Goal: Information Seeking & Learning: Check status

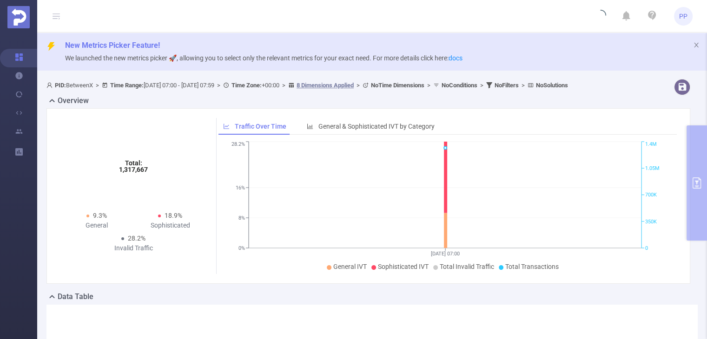
click at [698, 180] on section "PID: BetweenX > Time Range: [DATE] 07:00 - [DATE] 07:59 > Time Zone: +00:00 > 8…" at bounding box center [372, 269] width 670 height 388
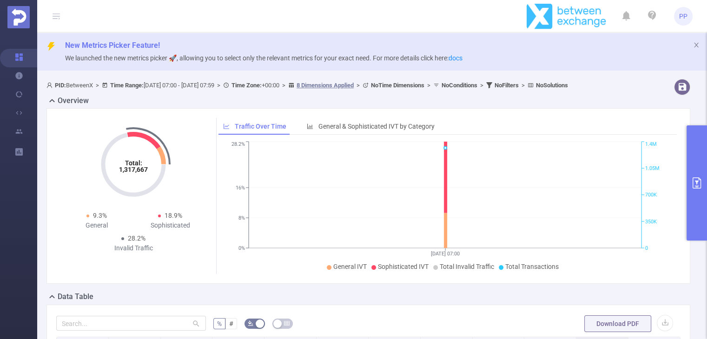
click at [694, 179] on icon "primary" at bounding box center [697, 183] width 11 height 11
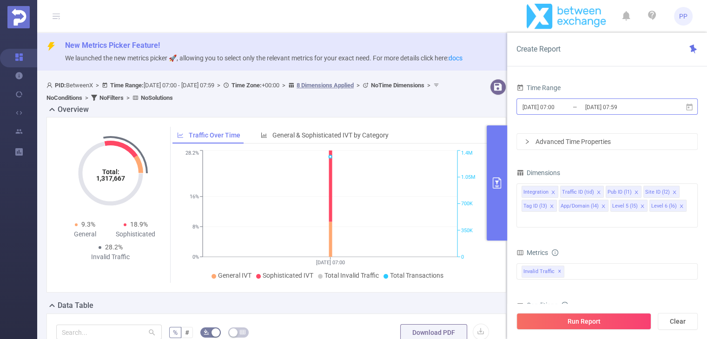
click at [559, 104] on input "[DATE] 07:00" at bounding box center [559, 107] width 75 height 13
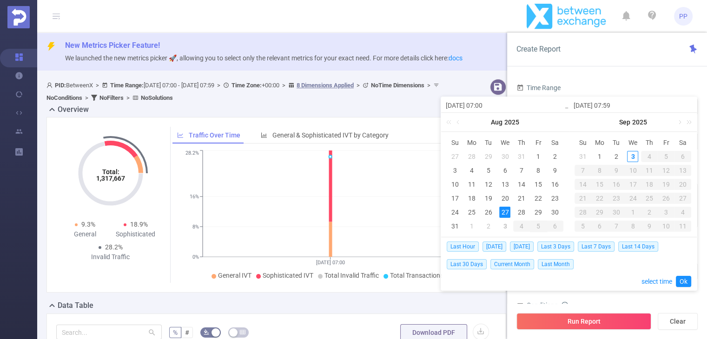
click at [506, 212] on div "27" at bounding box center [504, 212] width 11 height 11
click at [519, 213] on div "28" at bounding box center [521, 212] width 11 height 11
type input "[DATE] 07:59"
click at [501, 212] on div "27" at bounding box center [504, 212] width 11 height 11
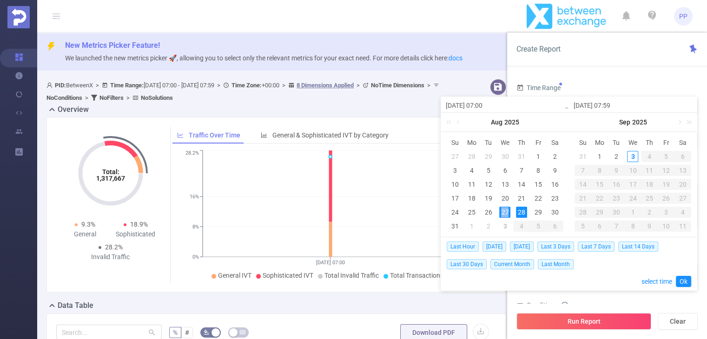
click at [501, 212] on div "27" at bounding box center [504, 212] width 11 height 11
type input "[DATE] 07:59"
click at [690, 281] on link "Ok" at bounding box center [683, 281] width 15 height 11
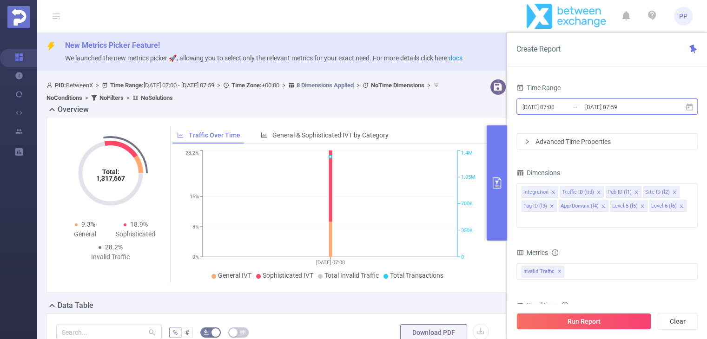
click at [598, 106] on input "[DATE] 07:59" at bounding box center [622, 107] width 75 height 13
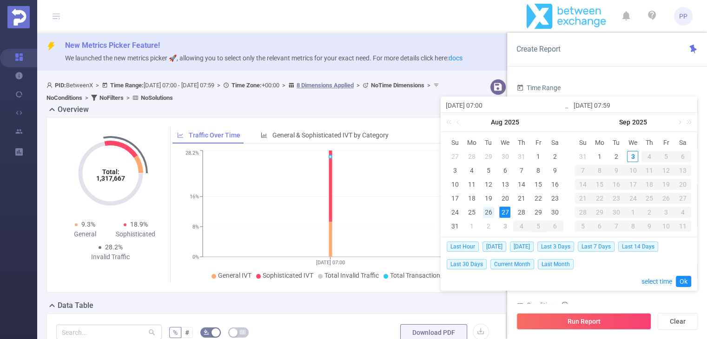
click at [486, 213] on div "26" at bounding box center [488, 212] width 11 height 11
click at [507, 214] on div "27" at bounding box center [504, 212] width 11 height 11
type input "[DATE] 07:00"
click at [680, 283] on link "Ok" at bounding box center [683, 281] width 15 height 11
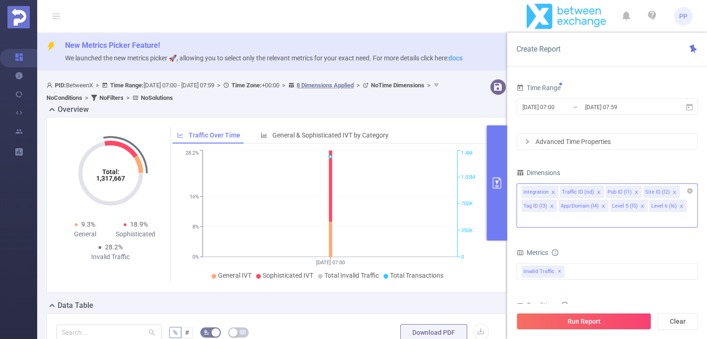
click at [679, 190] on div "Integration Traffic ID (tid) Pub ID (l1) Site ID (l2) Tag ID (l3) App/Domain (l…" at bounding box center [607, 191] width 171 height 15
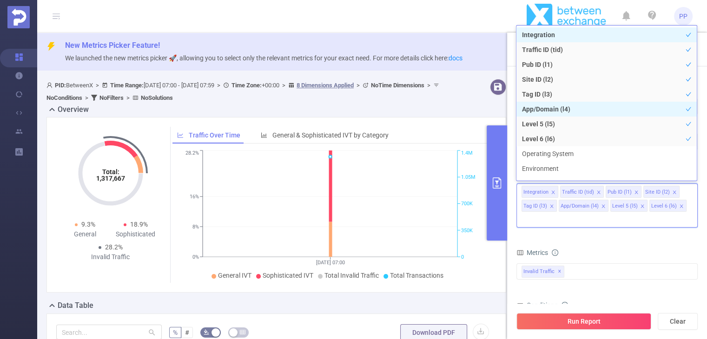
scroll to position [10, 0]
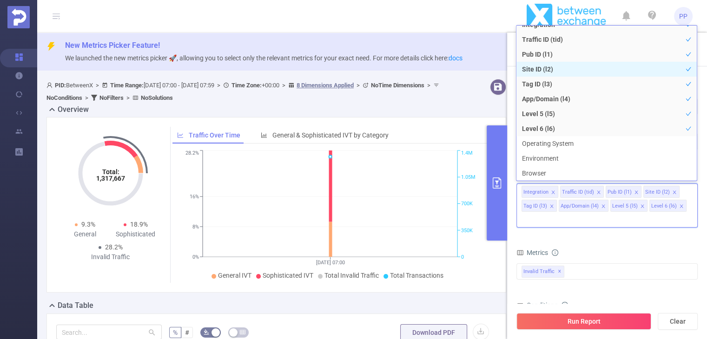
click at [536, 71] on li "Site ID (l2)" at bounding box center [607, 69] width 180 height 15
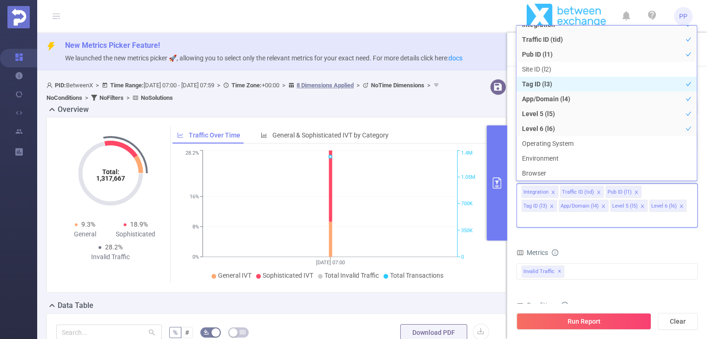
click at [534, 86] on li "Tag ID (l3)" at bounding box center [607, 84] width 180 height 15
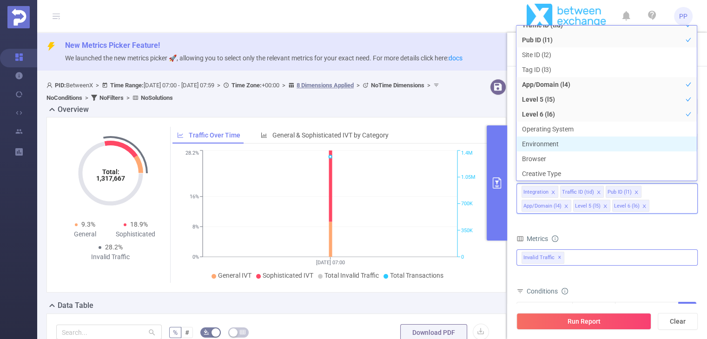
scroll to position [25, 0]
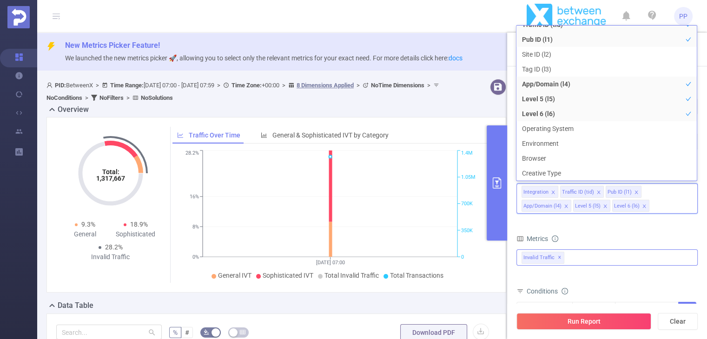
click at [603, 259] on div "Invalid Traffic ✕" at bounding box center [607, 258] width 181 height 16
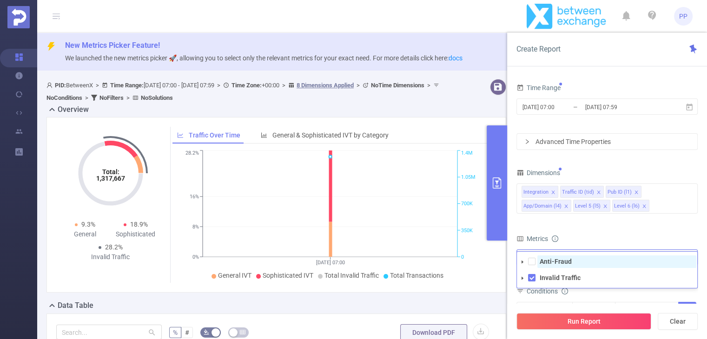
click at [559, 261] on strong "Anti-Fraud" at bounding box center [556, 261] width 32 height 7
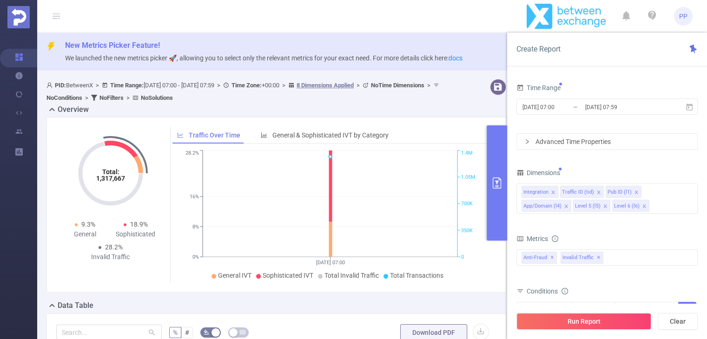
click at [593, 237] on div "Metrics" at bounding box center [607, 240] width 181 height 15
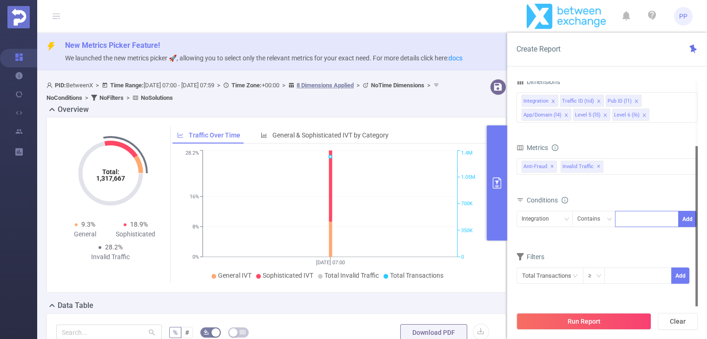
click at [634, 225] on div at bounding box center [646, 219] width 53 height 15
paste input "10177"
type input "10177"
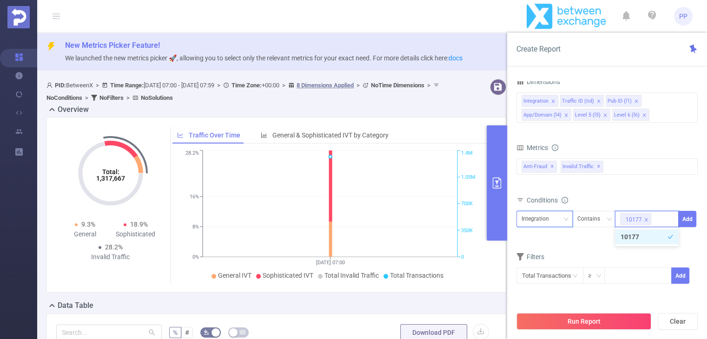
click at [554, 226] on div "Integration" at bounding box center [539, 219] width 34 height 15
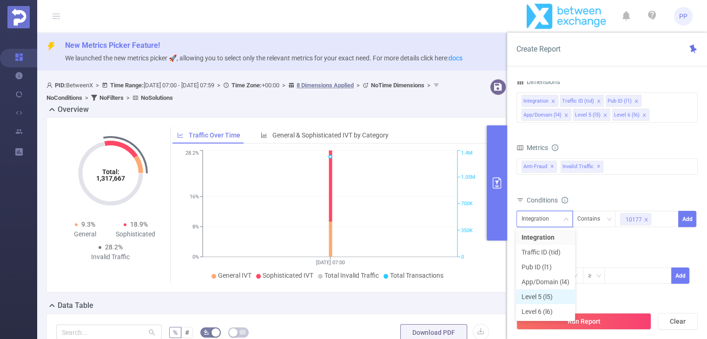
click at [550, 300] on li "Level 5 (l5)" at bounding box center [545, 297] width 59 height 15
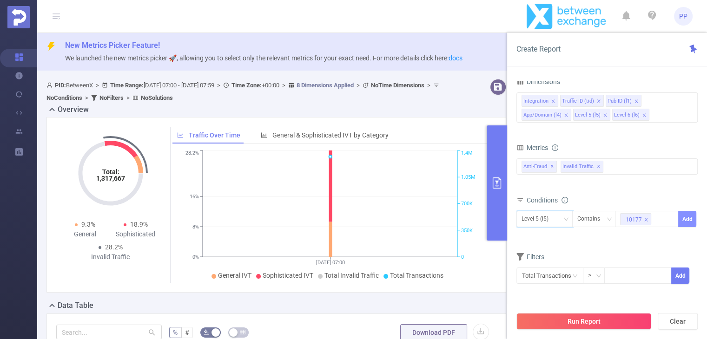
click at [687, 220] on button "Add" at bounding box center [687, 219] width 18 height 16
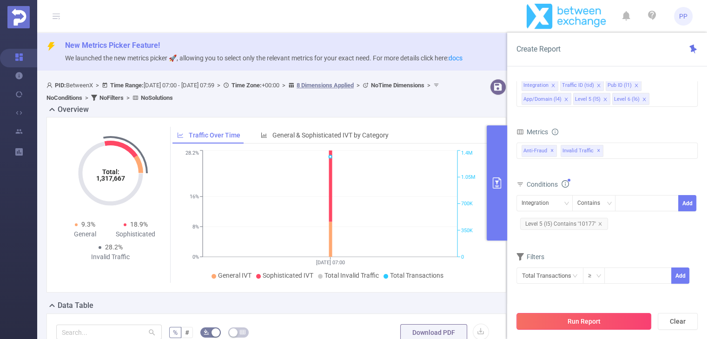
click at [591, 324] on button "Run Report" at bounding box center [584, 321] width 135 height 17
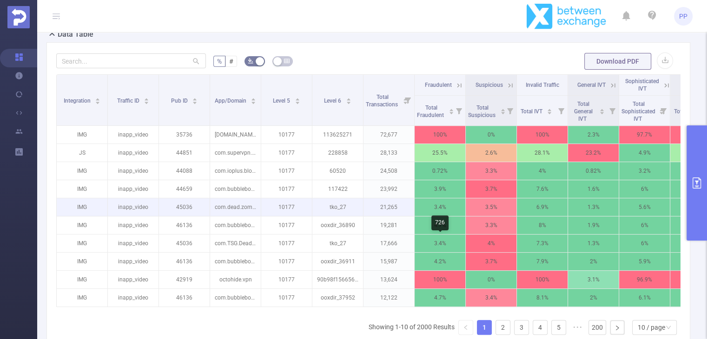
scroll to position [279, 0]
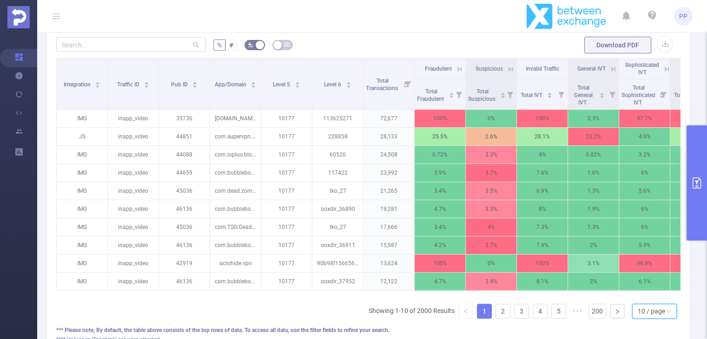
click at [638, 319] on div "10 / page" at bounding box center [651, 312] width 27 height 14
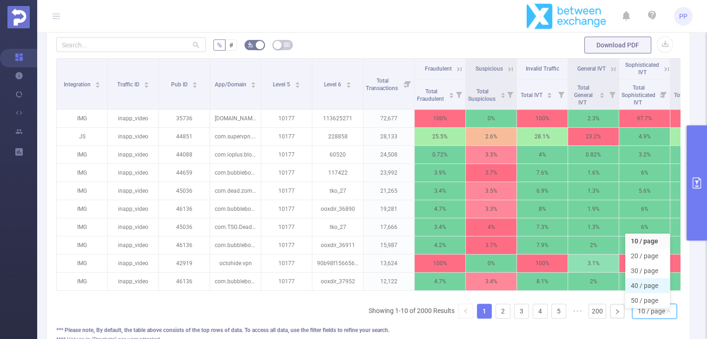
scroll to position [326, 0]
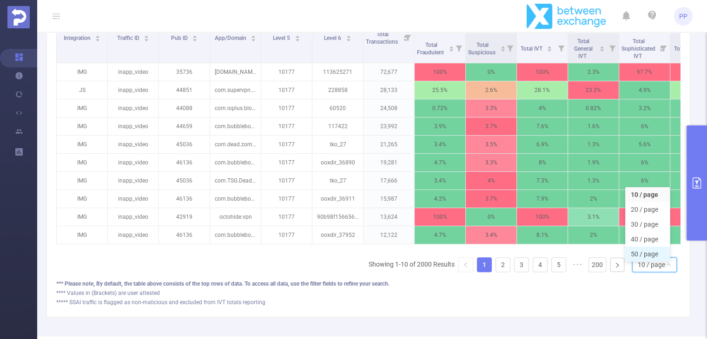
click at [650, 261] on li "50 / page" at bounding box center [647, 254] width 45 height 15
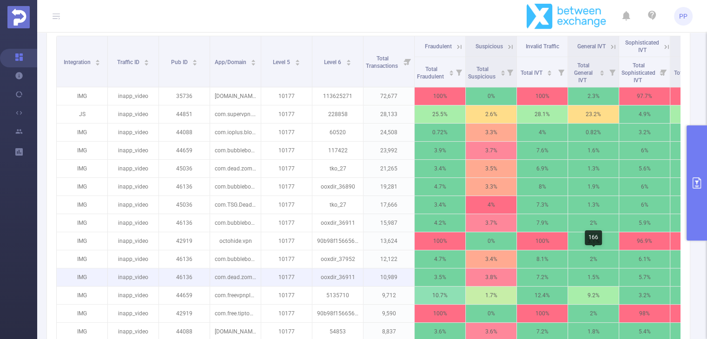
scroll to position [279, 0]
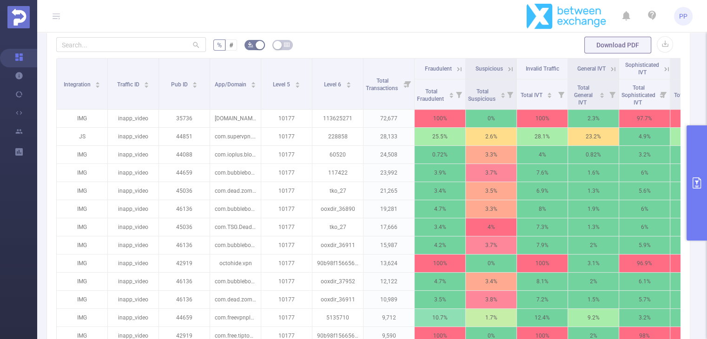
click at [461, 73] on icon at bounding box center [459, 69] width 8 height 8
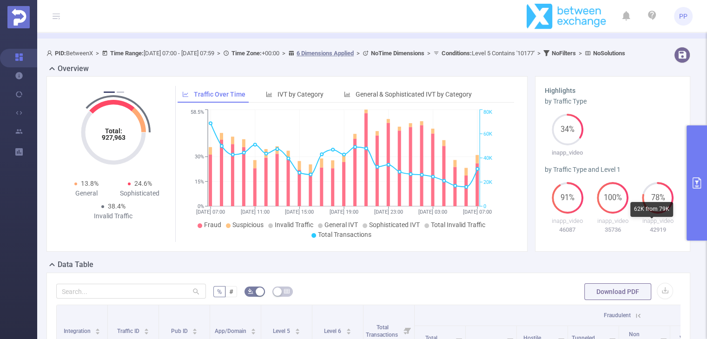
scroll to position [47, 0]
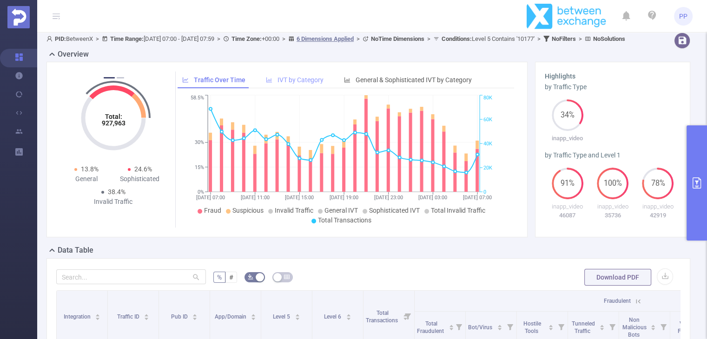
click at [300, 84] on span "IVT by Category" at bounding box center [301, 79] width 46 height 7
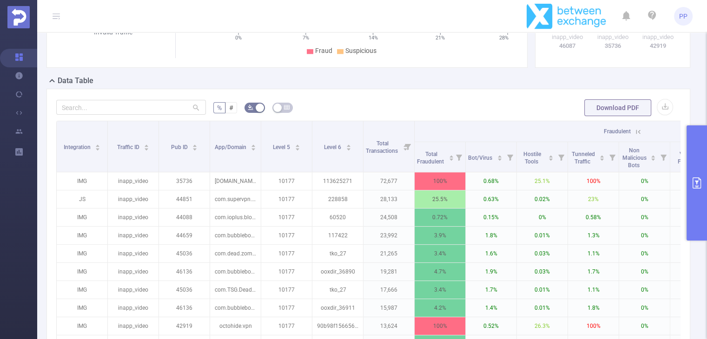
scroll to position [233, 0]
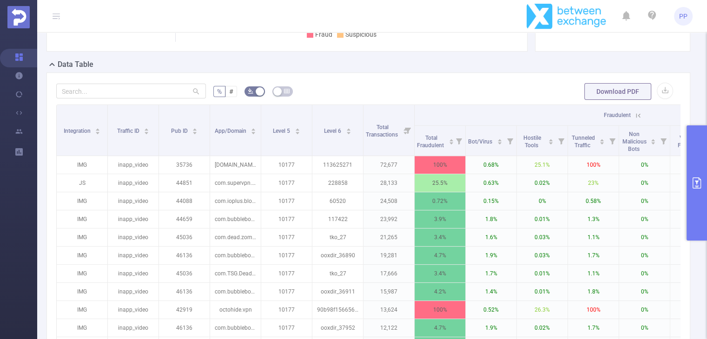
click at [638, 120] on icon at bounding box center [638, 116] width 8 height 8
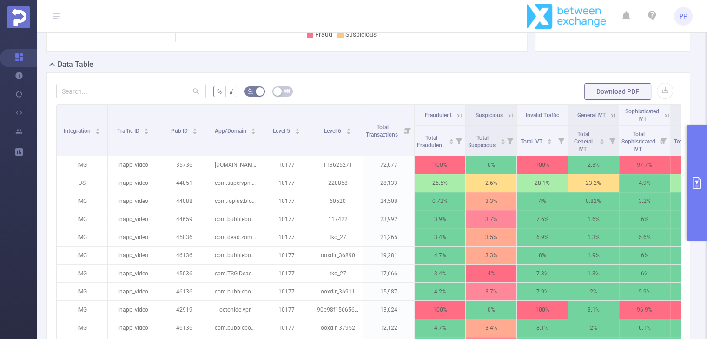
click at [615, 118] on icon at bounding box center [614, 115] width 4 height 4
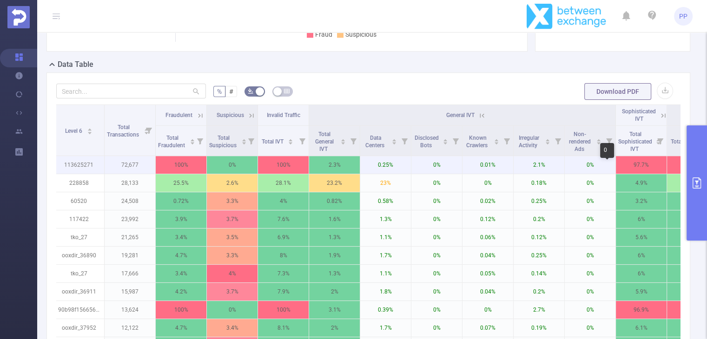
scroll to position [0, 260]
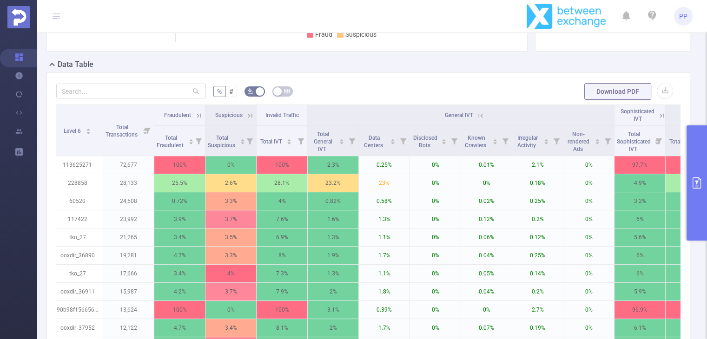
click at [250, 120] on icon at bounding box center [250, 116] width 8 height 8
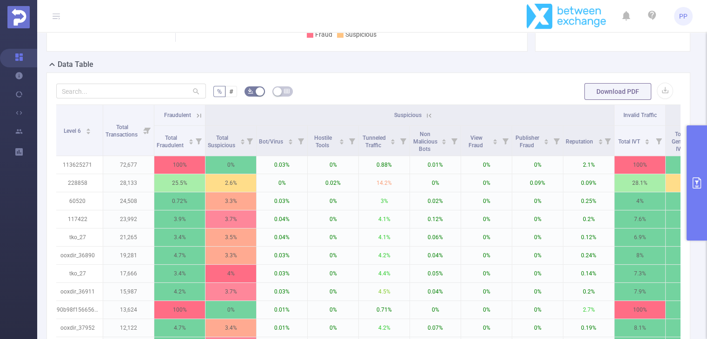
click at [433, 120] on icon at bounding box center [429, 116] width 8 height 8
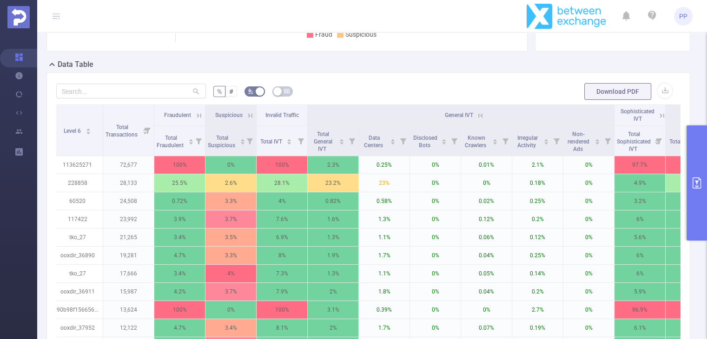
click at [482, 118] on icon at bounding box center [481, 115] width 4 height 4
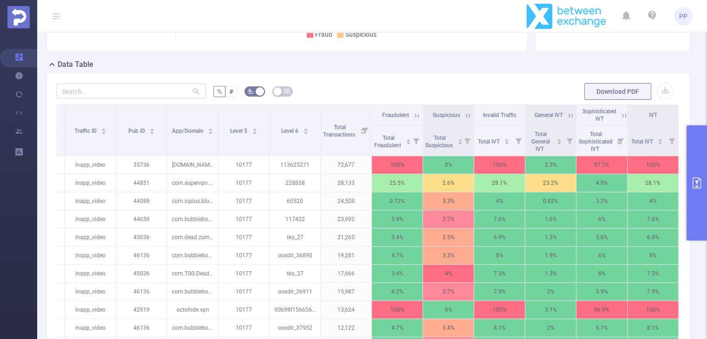
scroll to position [0, 50]
click at [620, 120] on icon at bounding box center [624, 116] width 8 height 8
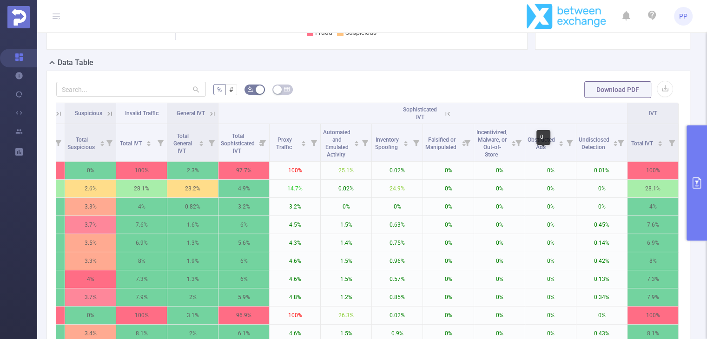
scroll to position [233, 0]
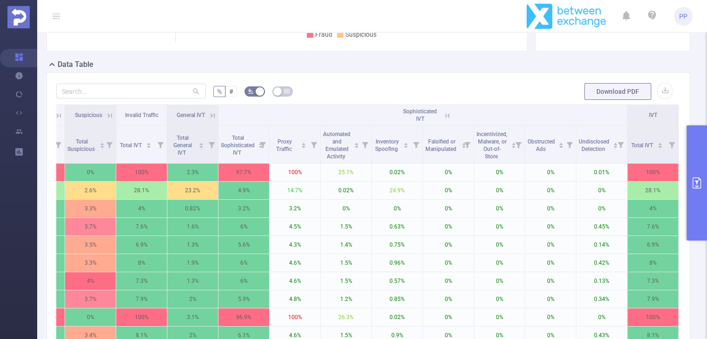
click at [444, 120] on icon at bounding box center [448, 116] width 8 height 8
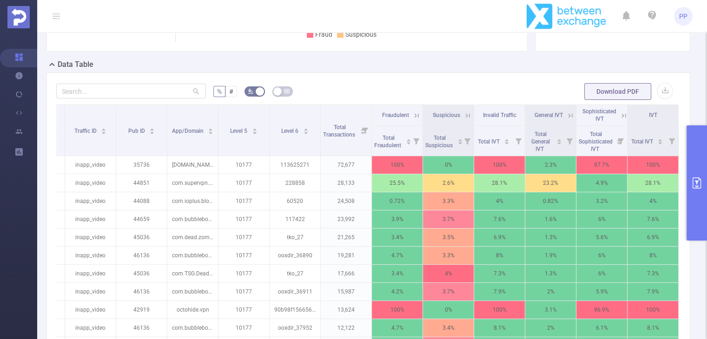
click at [413, 120] on icon at bounding box center [416, 116] width 8 height 8
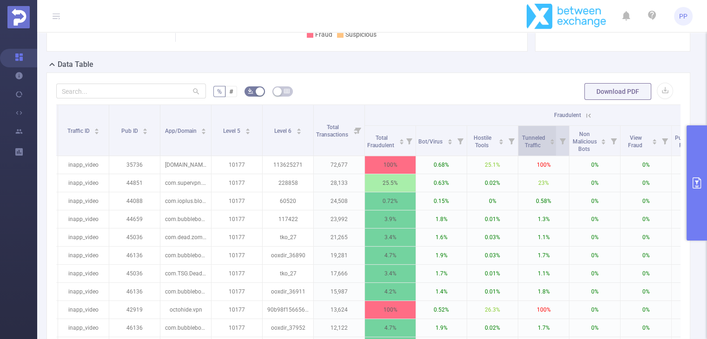
click at [551, 146] on icon "icon: caret-down" at bounding box center [552, 143] width 5 height 5
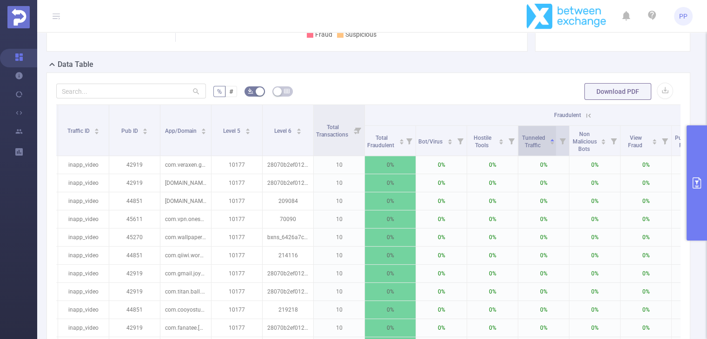
click at [551, 146] on icon "icon: caret-down" at bounding box center [552, 143] width 5 height 5
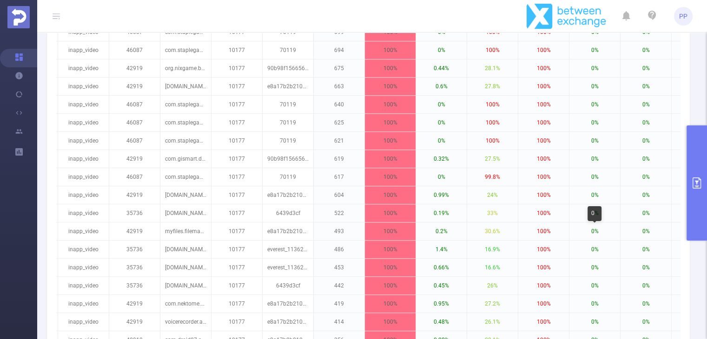
scroll to position [1097, 0]
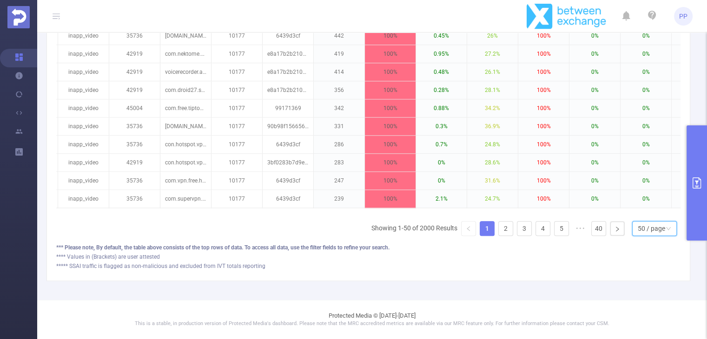
click at [648, 231] on div "50 / page" at bounding box center [651, 229] width 27 height 14
click at [618, 259] on div "**** Values in (Brackets) are user attested" at bounding box center [368, 257] width 625 height 8
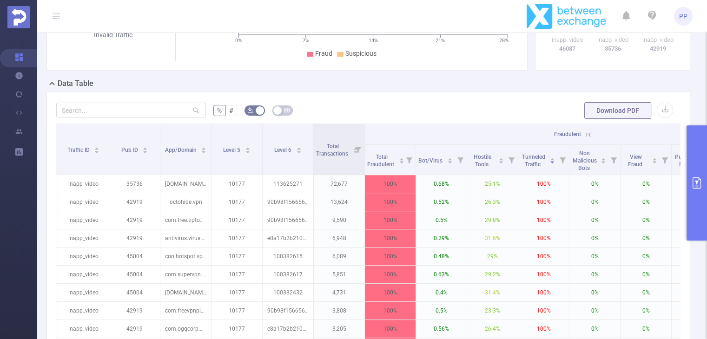
scroll to position [260, 0]
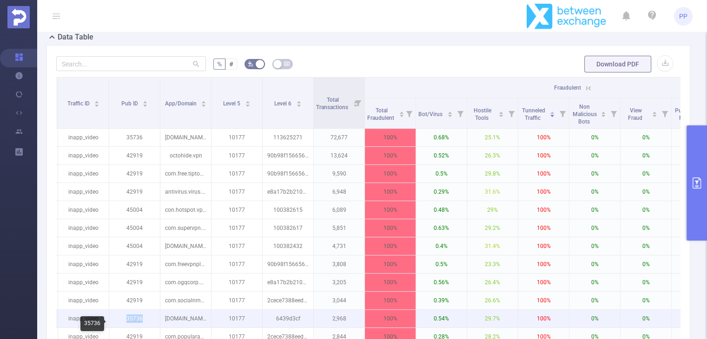
drag, startPoint x: 122, startPoint y: 325, endPoint x: 143, endPoint y: 325, distance: 20.9
click at [143, 325] on p "35736" at bounding box center [134, 319] width 51 height 18
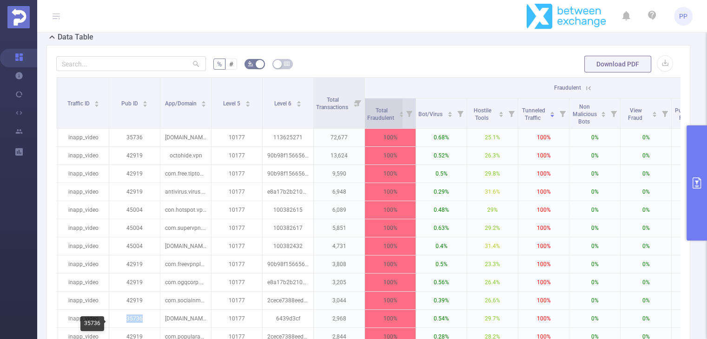
copy p "35736"
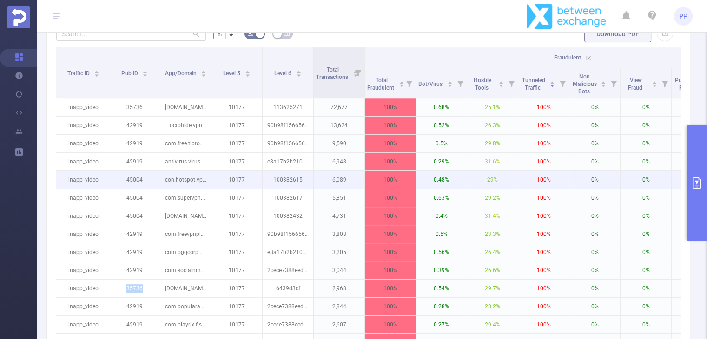
scroll to position [306, 0]
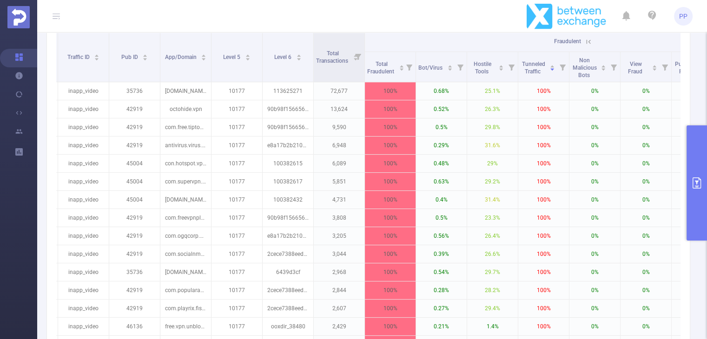
click at [386, 11] on header "PP" at bounding box center [353, 16] width 707 height 33
click at [698, 187] on icon "primary" at bounding box center [697, 183] width 11 height 11
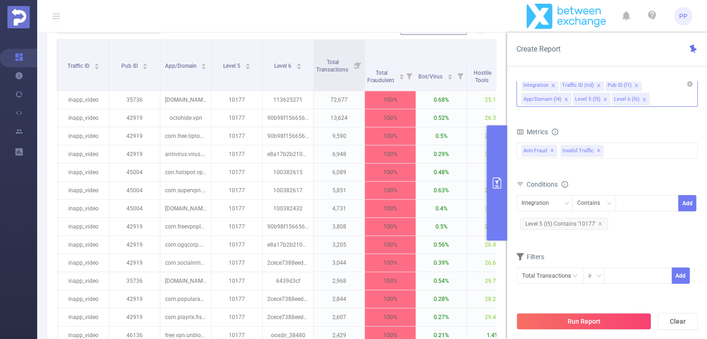
click at [642, 100] on icon "icon: close" at bounding box center [644, 99] width 5 height 5
click at [612, 319] on button "Run Report" at bounding box center [584, 321] width 135 height 17
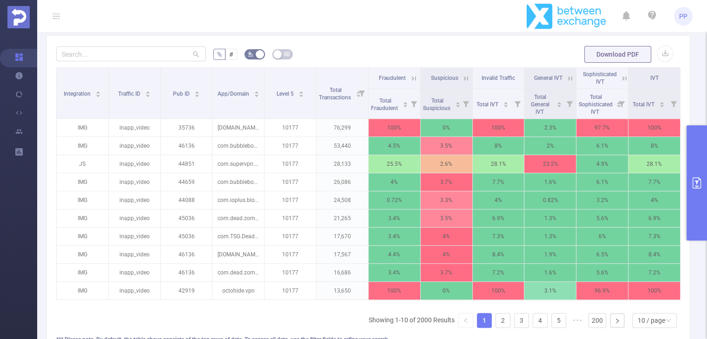
scroll to position [375, 0]
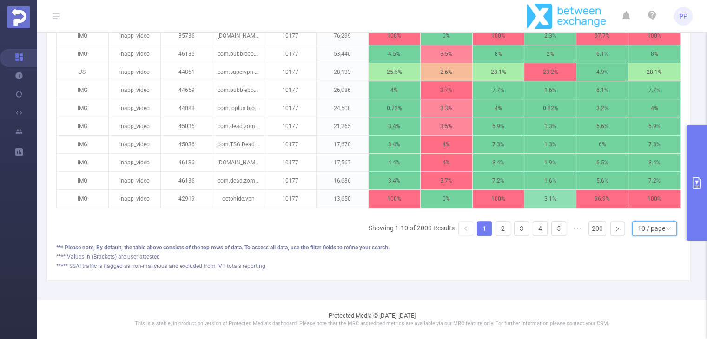
click at [649, 229] on div "10 / page" at bounding box center [651, 229] width 27 height 14
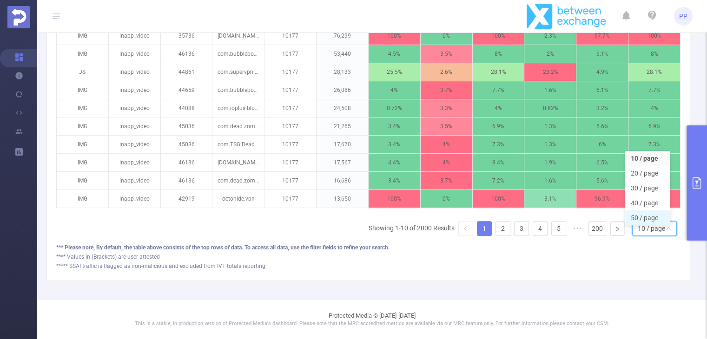
click at [647, 216] on li "50 / page" at bounding box center [647, 218] width 45 height 15
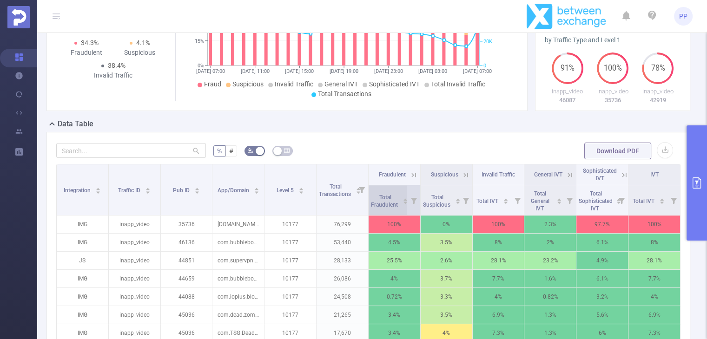
scroll to position [189, 0]
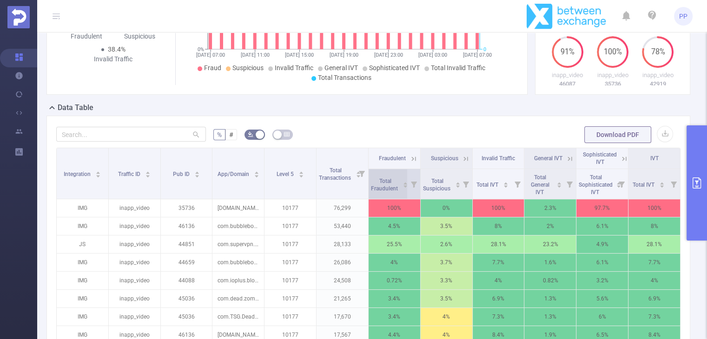
click at [403, 189] on icon "icon: caret-down" at bounding box center [405, 186] width 5 height 5
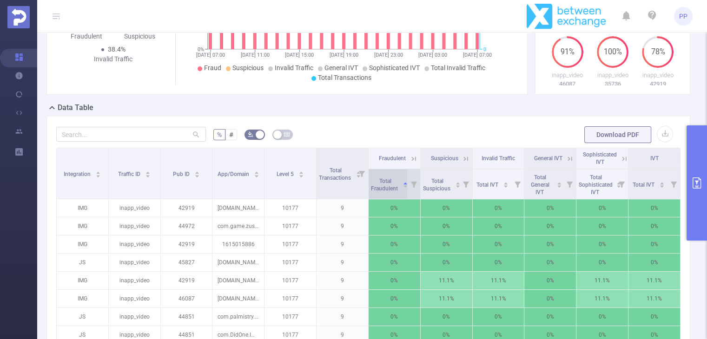
click at [403, 189] on icon "icon: caret-down" at bounding box center [405, 186] width 5 height 5
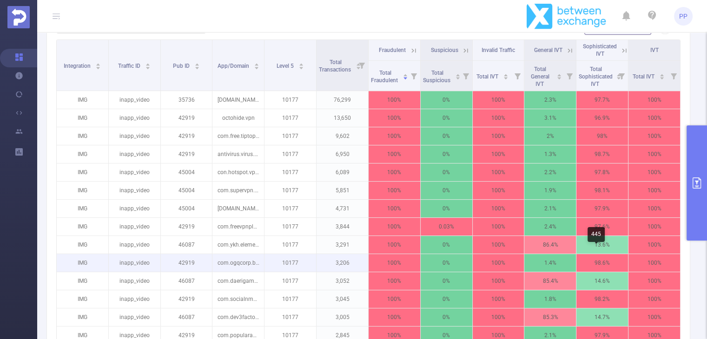
scroll to position [282, 0]
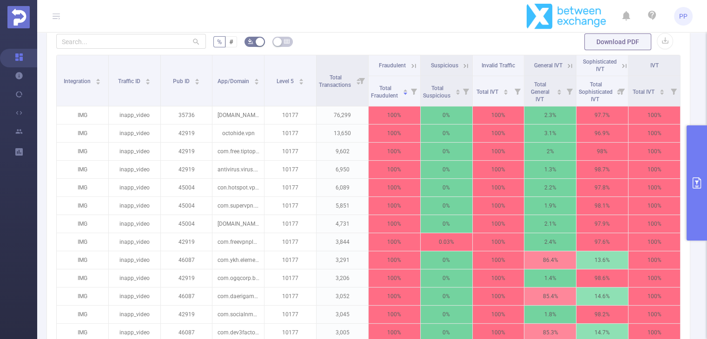
click at [410, 70] on icon at bounding box center [414, 66] width 8 height 8
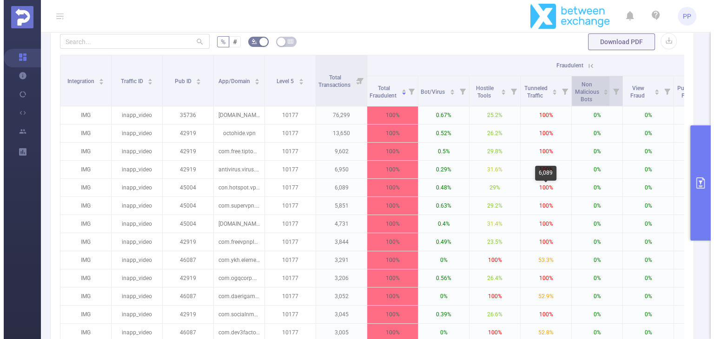
scroll to position [236, 0]
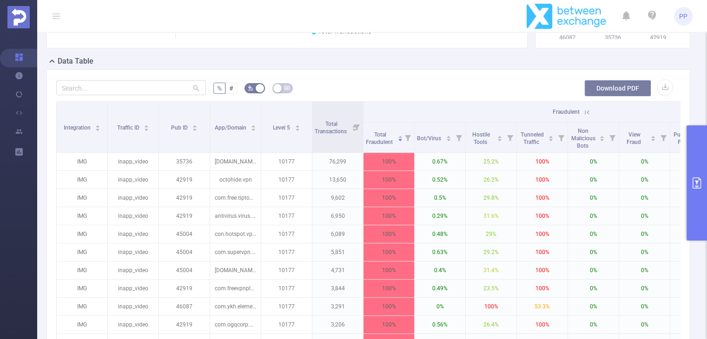
click at [598, 97] on button "Download PDF" at bounding box center [618, 88] width 67 height 17
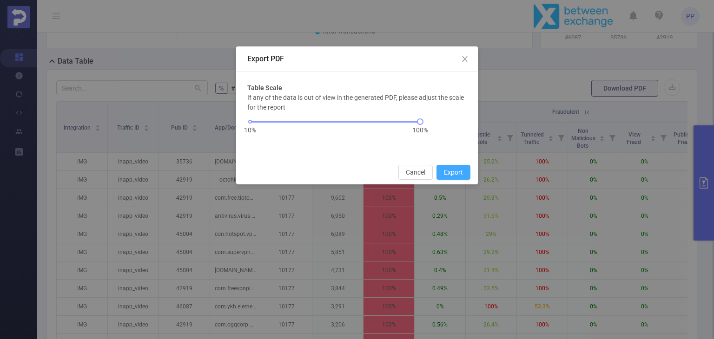
click at [456, 172] on button "Export" at bounding box center [454, 172] width 34 height 15
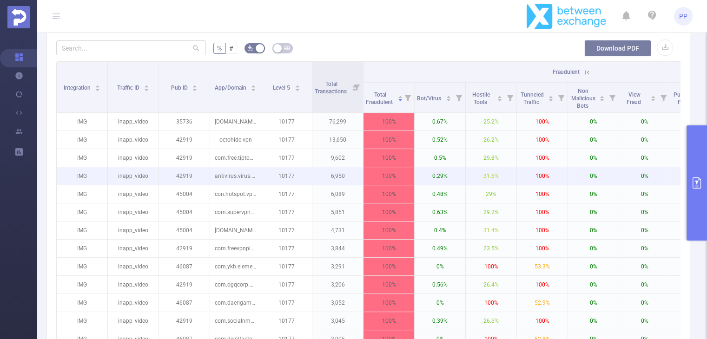
scroll to position [302, 0]
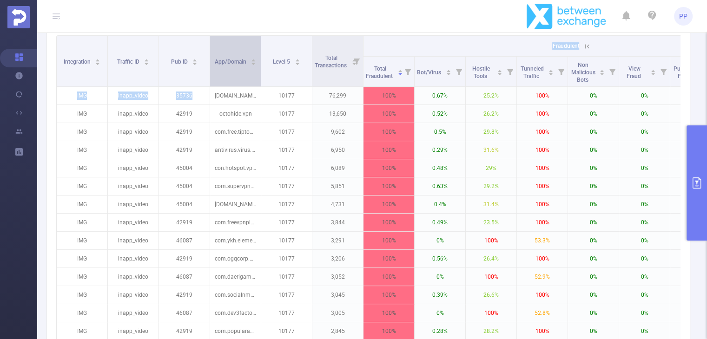
drag, startPoint x: 215, startPoint y: 101, endPoint x: 218, endPoint y: 92, distance: 9.7
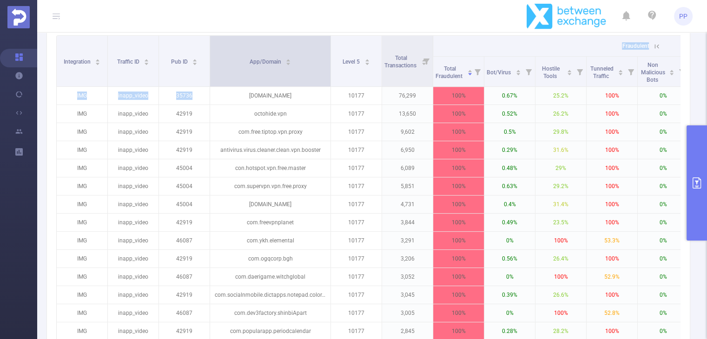
drag, startPoint x: 259, startPoint y: 56, endPoint x: 329, endPoint y: 61, distance: 69.9
click at [329, 61] on span at bounding box center [330, 61] width 5 height 51
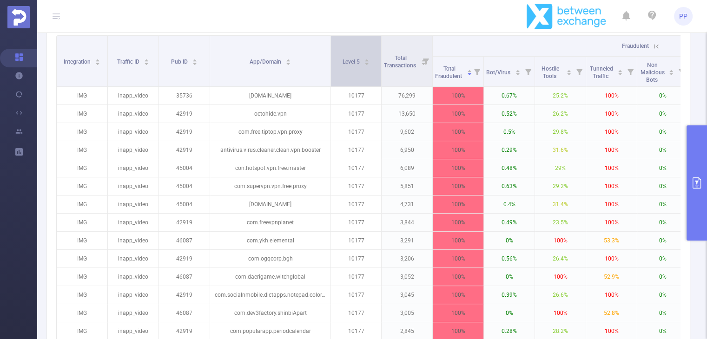
drag, startPoint x: 381, startPoint y: 53, endPoint x: 370, endPoint y: 56, distance: 11.1
click at [370, 56] on th "Level 5" at bounding box center [356, 61] width 51 height 51
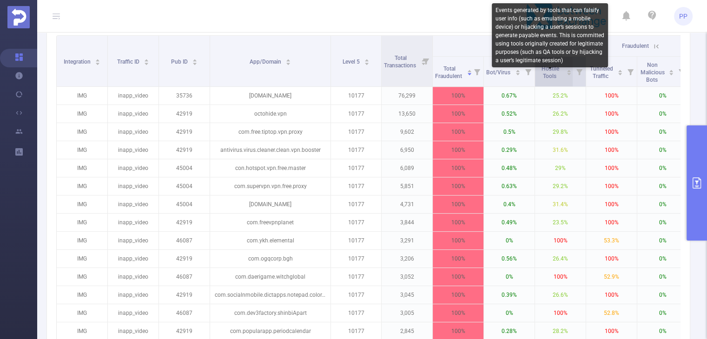
drag, startPoint x: 539, startPoint y: 73, endPoint x: 552, endPoint y: 81, distance: 15.0
click at [552, 80] on span "Hostile Tools" at bounding box center [551, 71] width 26 height 17
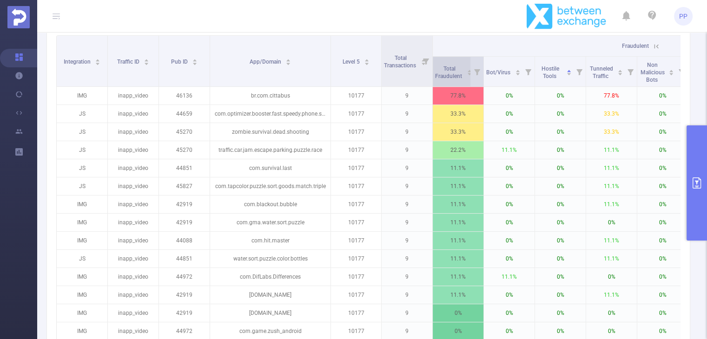
click at [467, 73] on icon "icon: caret-up" at bounding box center [469, 70] width 5 height 5
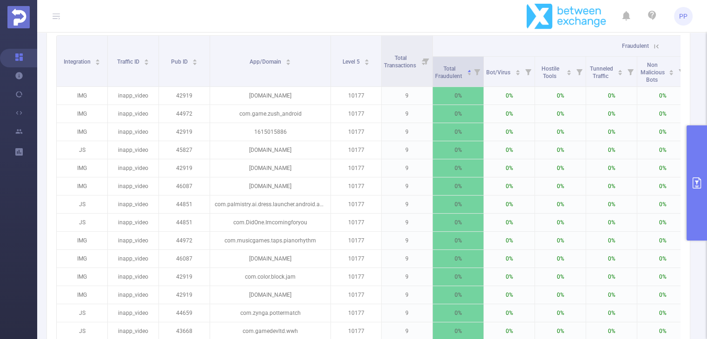
click at [471, 82] on icon at bounding box center [477, 72] width 13 height 30
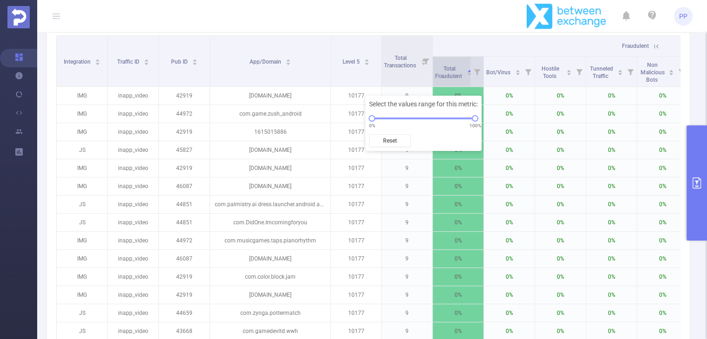
click at [468, 76] on icon "icon: caret-down" at bounding box center [470, 74] width 4 height 2
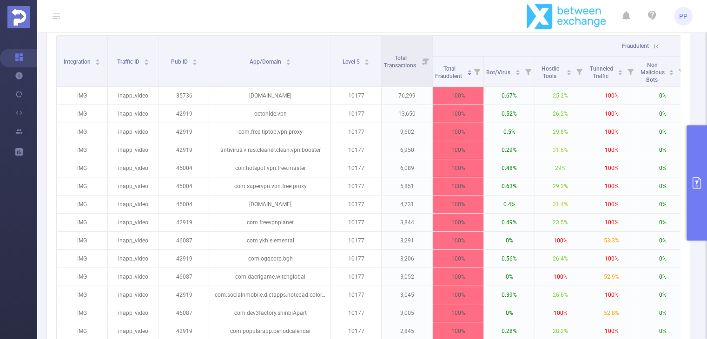
drag, startPoint x: 612, startPoint y: 86, endPoint x: 499, endPoint y: 27, distance: 128.4
click at [499, 27] on section "PP Overview Help Center (New) Usage Notification Integrations Users Reports New…" at bounding box center [353, 169] width 707 height 339
click at [657, 48] on icon at bounding box center [657, 46] width 4 height 4
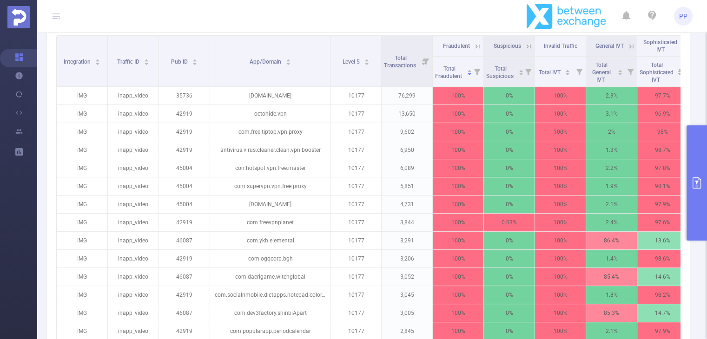
click at [532, 51] on icon at bounding box center [529, 46] width 8 height 8
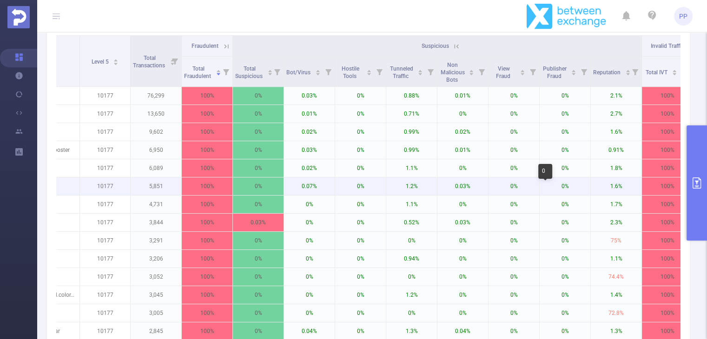
scroll to position [0, 260]
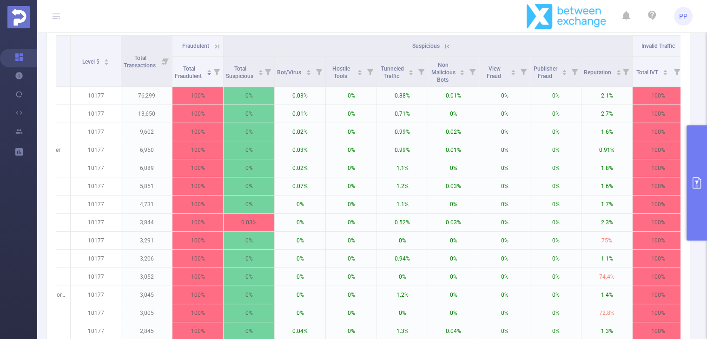
click at [446, 51] on icon at bounding box center [447, 46] width 8 height 8
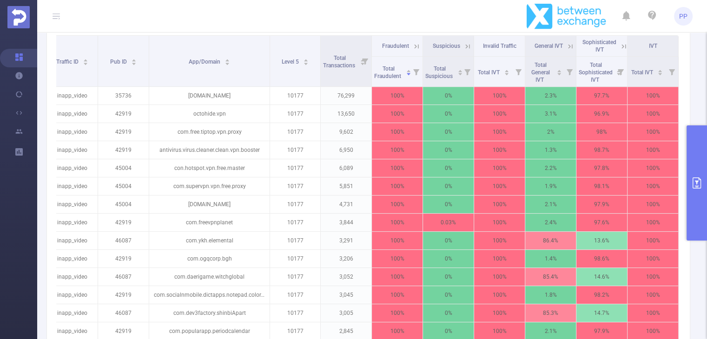
click at [569, 48] on icon at bounding box center [571, 46] width 4 height 4
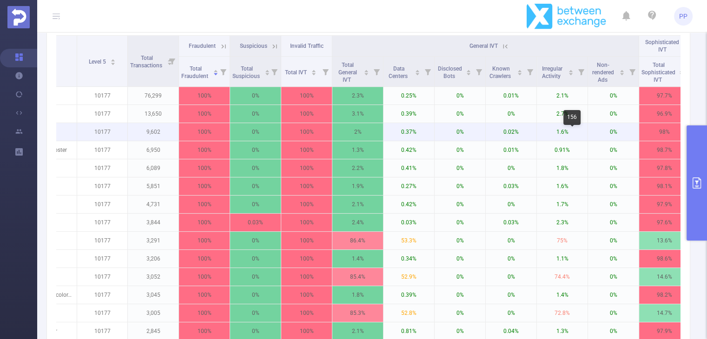
scroll to position [0, 273]
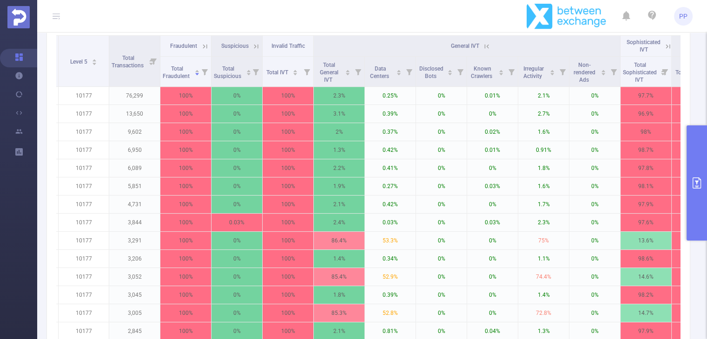
click at [484, 51] on icon at bounding box center [487, 46] width 8 height 8
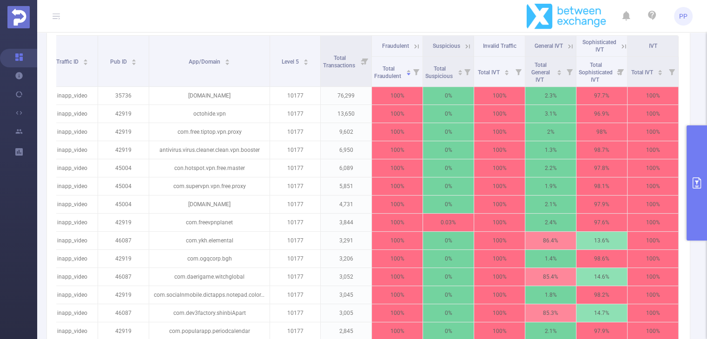
click at [620, 51] on icon at bounding box center [624, 46] width 8 height 8
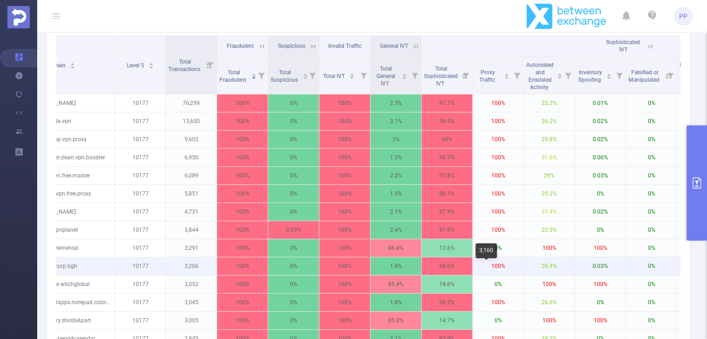
scroll to position [0, 235]
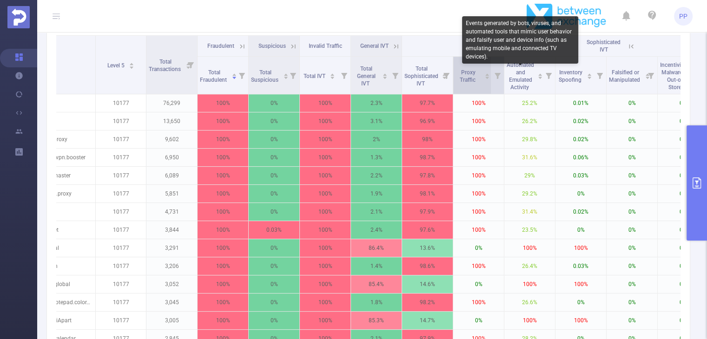
drag, startPoint x: 471, startPoint y: 87, endPoint x: 477, endPoint y: 88, distance: 6.2
click at [477, 84] on span "Proxy Traffic" at bounding box center [469, 75] width 26 height 17
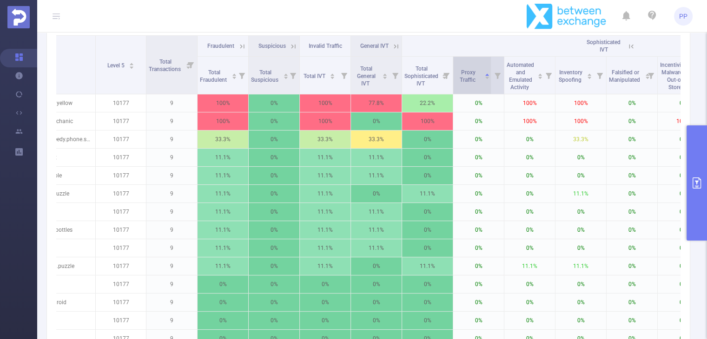
click at [487, 80] on icon "icon: caret-down" at bounding box center [487, 77] width 5 height 5
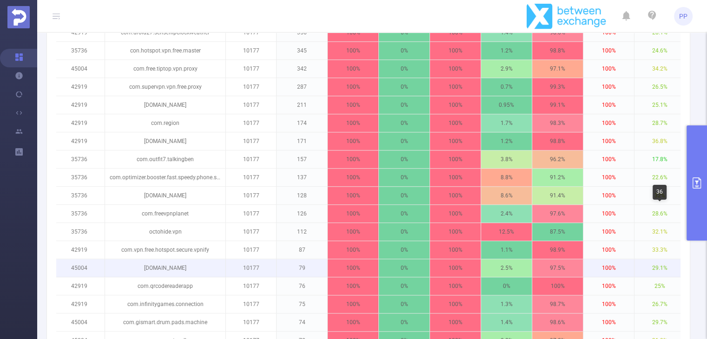
scroll to position [1104, 0]
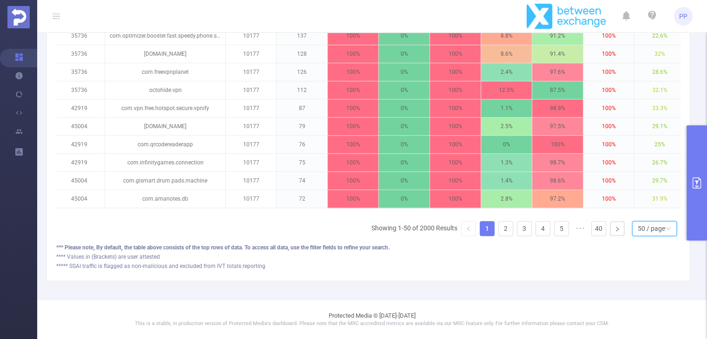
click at [656, 232] on div "50 / page" at bounding box center [651, 229] width 27 height 14
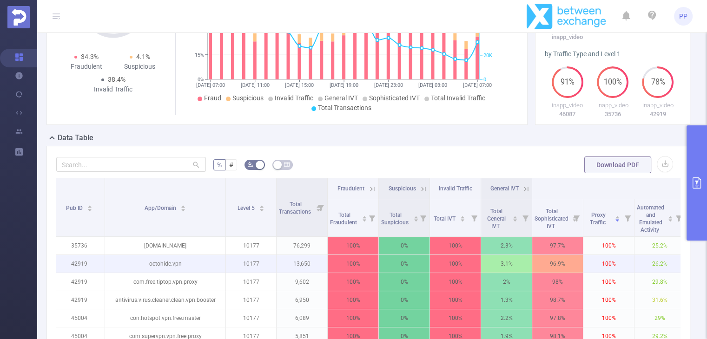
scroll to position [221, 0]
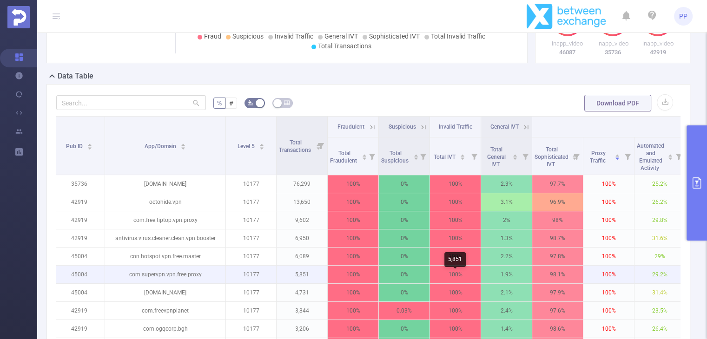
click at [451, 284] on p "100%" at bounding box center [455, 275] width 51 height 18
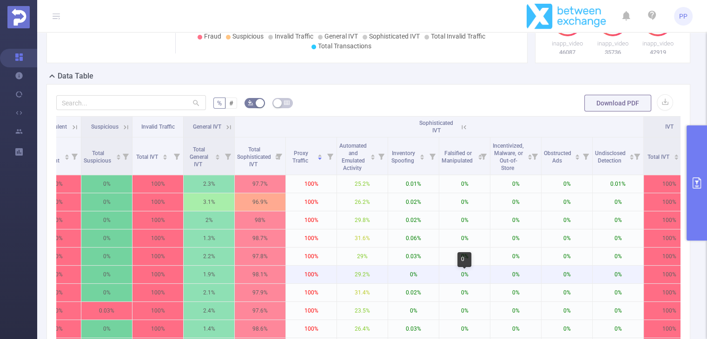
scroll to position [0, 426]
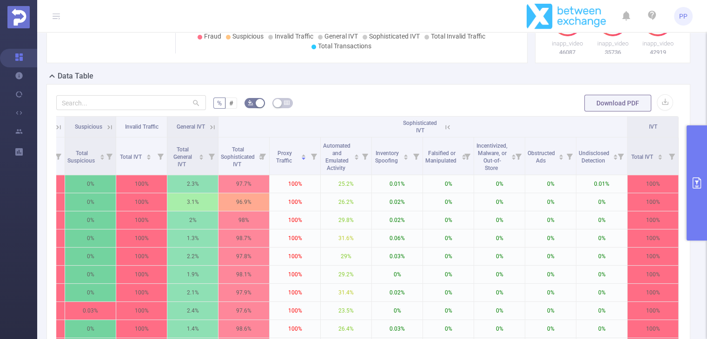
click at [444, 132] on icon at bounding box center [448, 127] width 8 height 8
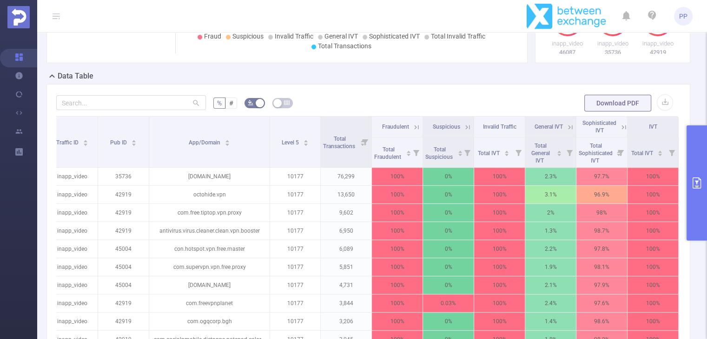
scroll to position [0, 68]
click at [415, 129] on icon at bounding box center [417, 127] width 4 height 4
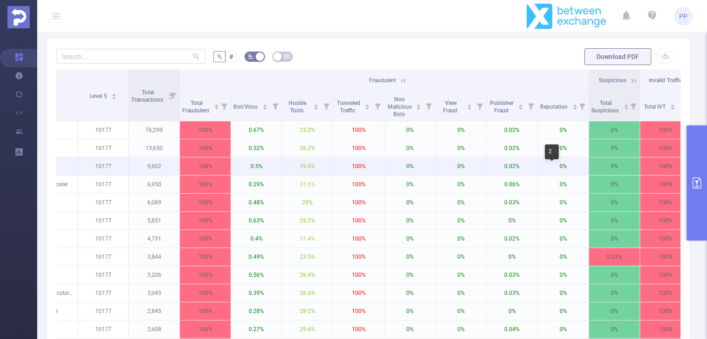
scroll to position [0, 254]
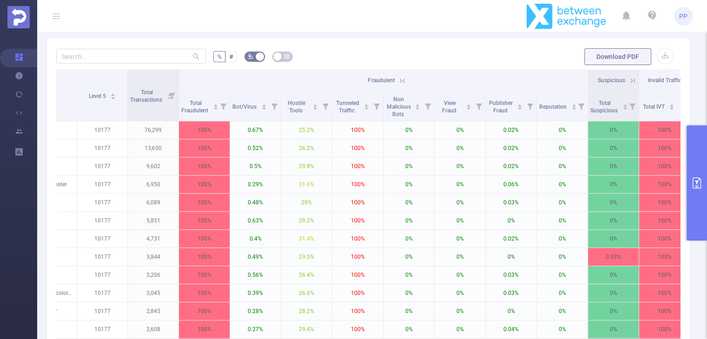
click at [402, 85] on icon at bounding box center [403, 81] width 8 height 8
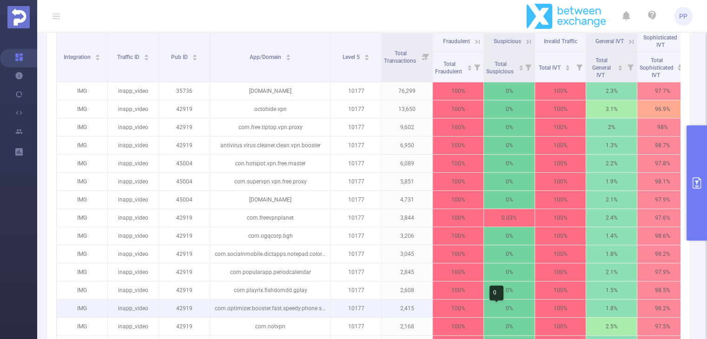
scroll to position [0, 0]
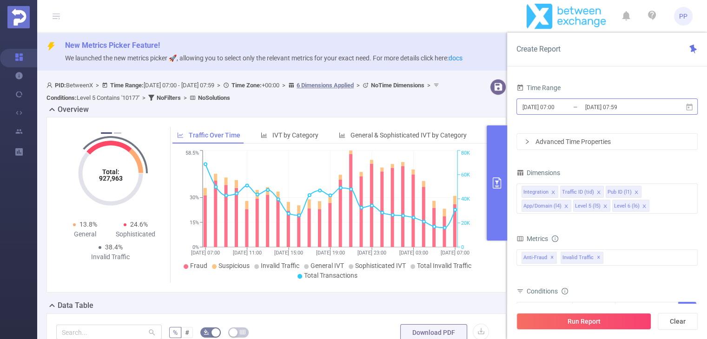
click at [595, 106] on input "[DATE] 07:59" at bounding box center [622, 107] width 75 height 13
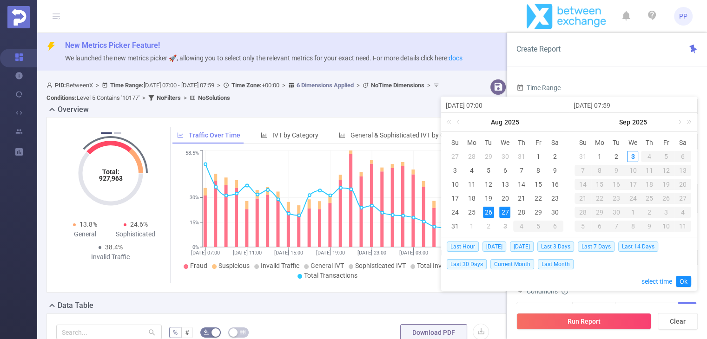
click at [485, 226] on div "2" at bounding box center [488, 226] width 11 height 11
type input "2025-09-02 07:00"
type input "2025-09-02 07:59"
type input "2025-09-02 07:00"
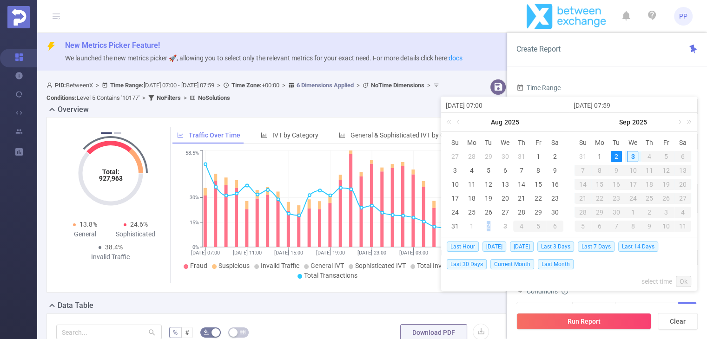
type input "2025-09-02 07:59"
click at [493, 155] on div "2" at bounding box center [488, 156] width 11 height 11
click at [515, 250] on span "[DATE]" at bounding box center [522, 247] width 24 height 10
type input "2025-09-02 00:00"
type input "2025-09-02 23:59"
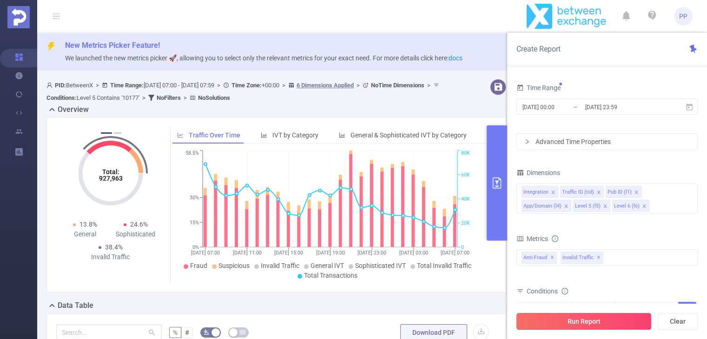
click at [610, 321] on button "Run Report" at bounding box center [584, 321] width 135 height 17
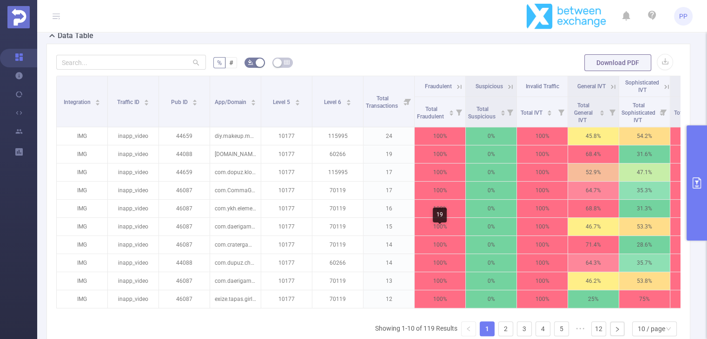
scroll to position [372, 0]
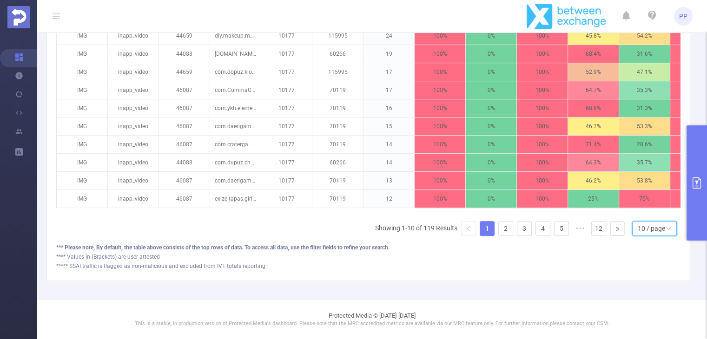
click at [642, 232] on div "10 / page" at bounding box center [651, 229] width 27 height 14
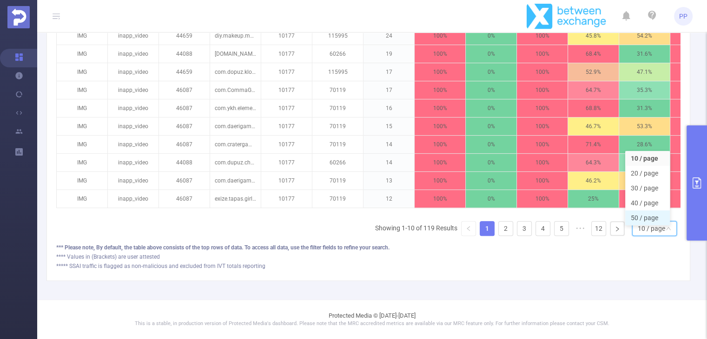
click at [646, 215] on li "50 / page" at bounding box center [647, 218] width 45 height 15
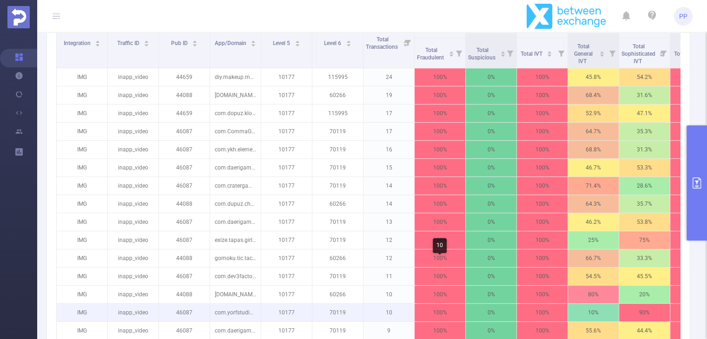
scroll to position [279, 0]
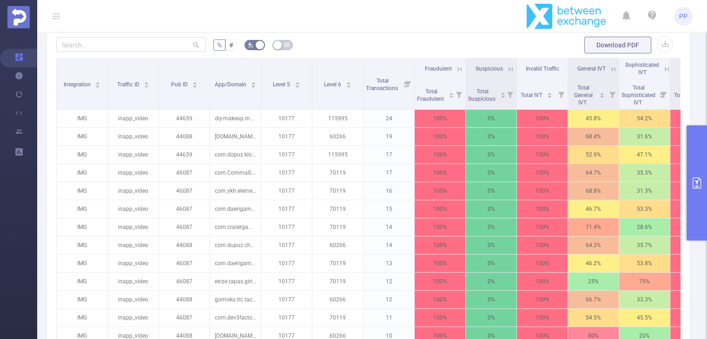
click at [459, 71] on icon at bounding box center [460, 69] width 4 height 4
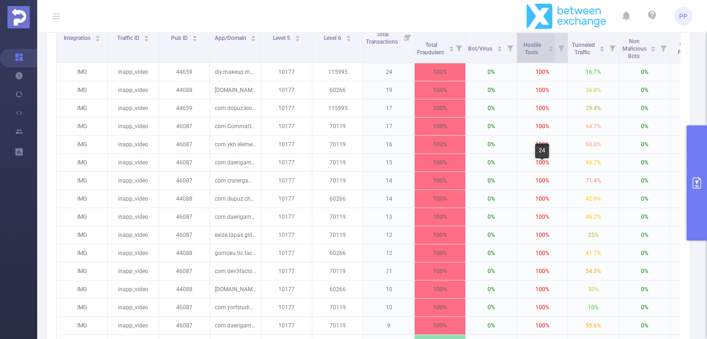
scroll to position [326, 0]
